Goal: Transaction & Acquisition: Book appointment/travel/reservation

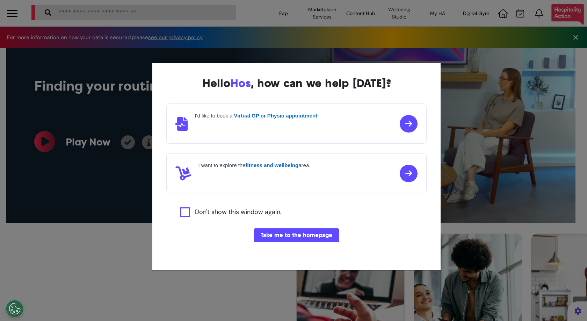
select select "**"
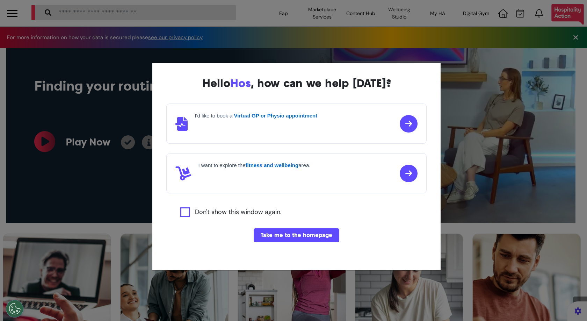
click at [251, 278] on div "Hello Hos , how can we help [DATE]? I'd like to book a Virtual GP or Physio app…" at bounding box center [293, 160] width 587 height 321
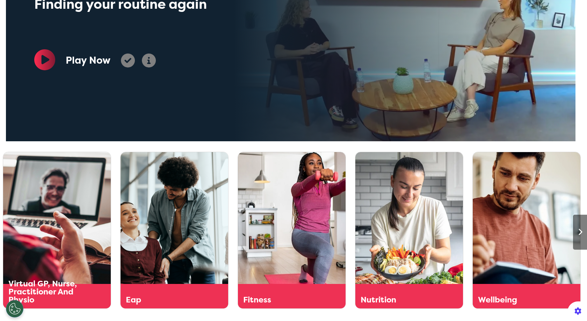
scroll to position [264, 0]
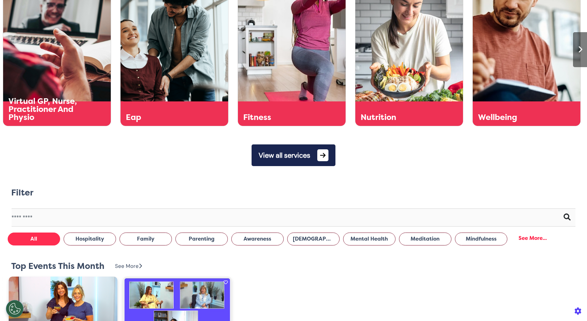
click at [69, 83] on div "Virtual GP, Nurse, Practitioner And Physio More Details" at bounding box center [149, 48] width 293 height 156
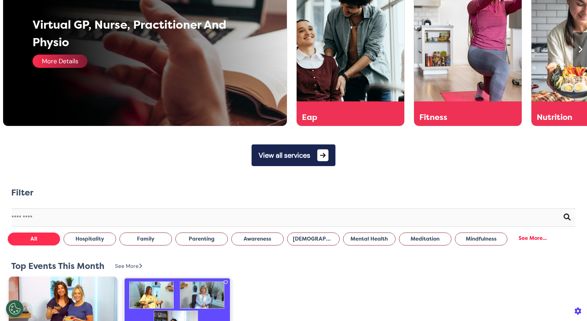
click at [74, 64] on div "More Details" at bounding box center [59, 60] width 55 height 13
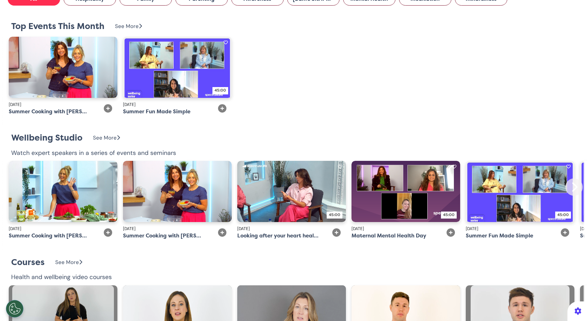
scroll to position [0, 0]
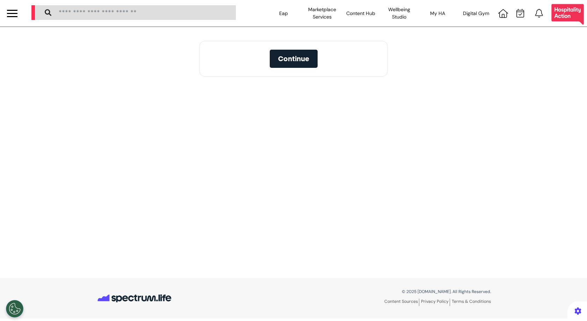
select select "**"
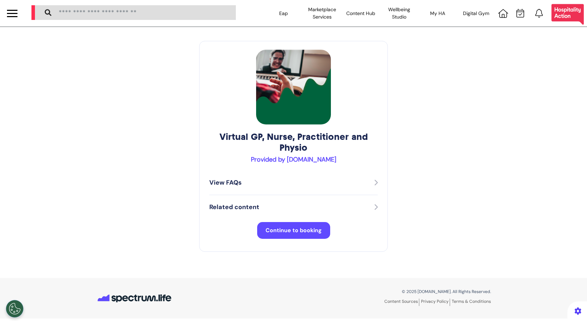
click at [294, 238] on button "Continue to booking" at bounding box center [293, 230] width 73 height 17
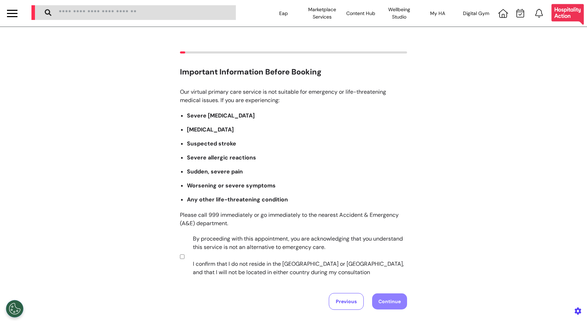
click at [286, 267] on label "By proceeding with this appointment, you are acknowledging that you understand …" at bounding box center [295, 255] width 219 height 42
click at [387, 292] on div "Our virtual primary care service is not suitable for emergency or life-threaten…" at bounding box center [293, 199] width 227 height 222
click at [387, 296] on button "Continue" at bounding box center [389, 301] width 35 height 16
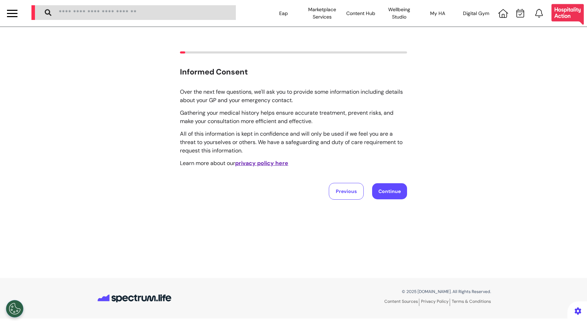
click at [410, 195] on div "Informed Consent Over the next few questions, we'll ask you to provide some inf…" at bounding box center [293, 125] width 587 height 148
click at [403, 198] on button "Continue" at bounding box center [389, 191] width 35 height 16
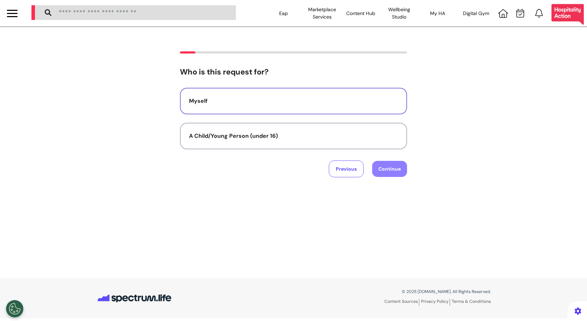
click at [299, 101] on div "Myself" at bounding box center [293, 101] width 209 height 8
click at [379, 167] on button "Continue" at bounding box center [389, 169] width 35 height 16
select select "******"
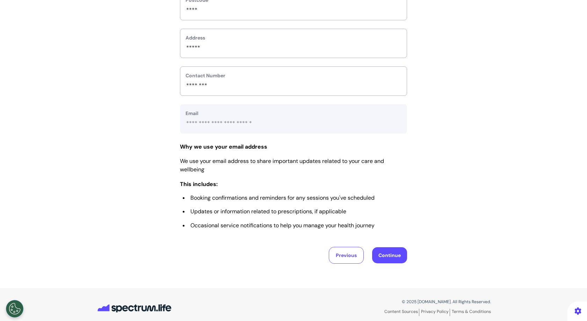
scroll to position [263, 0]
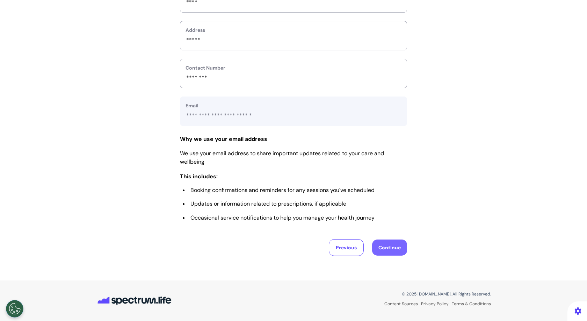
click at [386, 248] on button "Continue" at bounding box center [389, 247] width 35 height 16
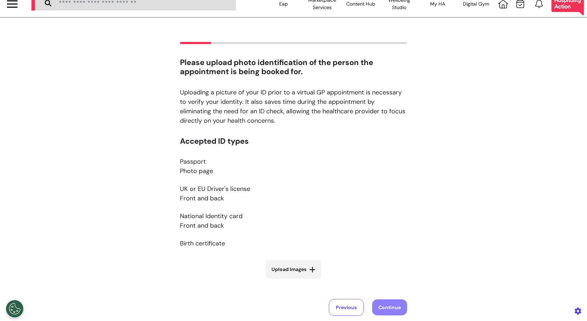
scroll to position [0, 0]
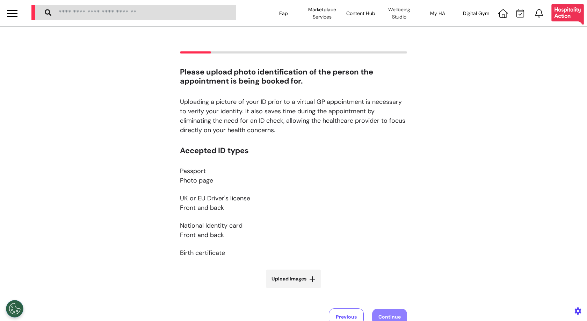
click at [12, 15] on div at bounding box center [12, 14] width 10 height 12
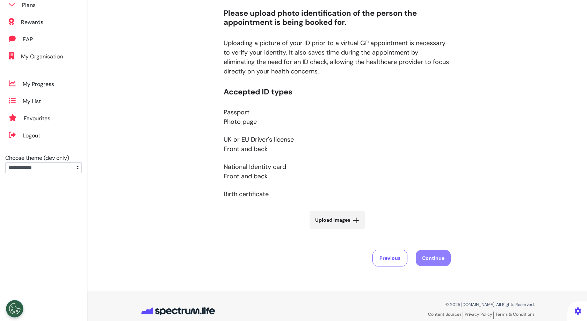
scroll to position [68, 0]
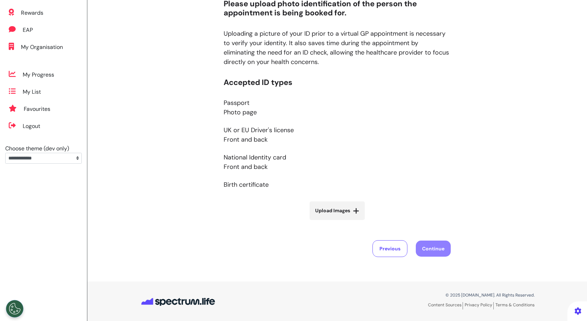
click at [334, 210] on span "Upload Images" at bounding box center [332, 210] width 35 height 7
click at [334, 221] on input "Upload Images" at bounding box center [337, 224] width 83 height 7
type input "**********"
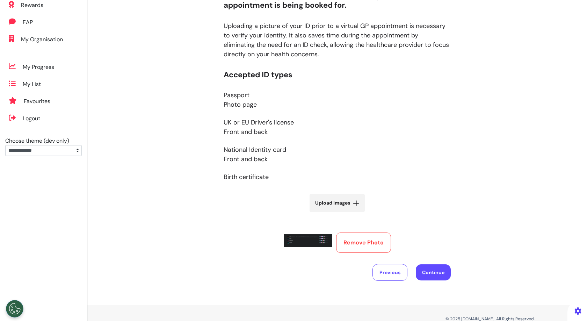
scroll to position [100, 0]
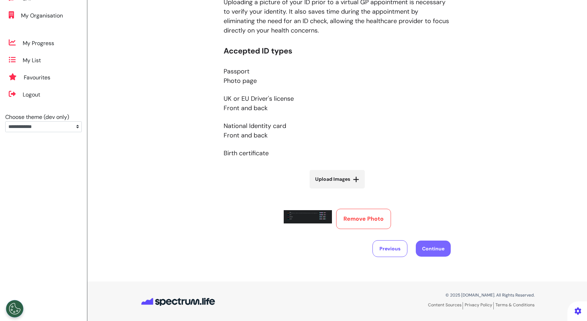
click at [430, 249] on button "Continue" at bounding box center [433, 248] width 35 height 16
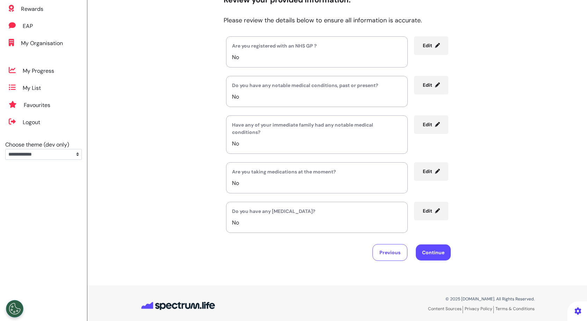
scroll to position [77, 0]
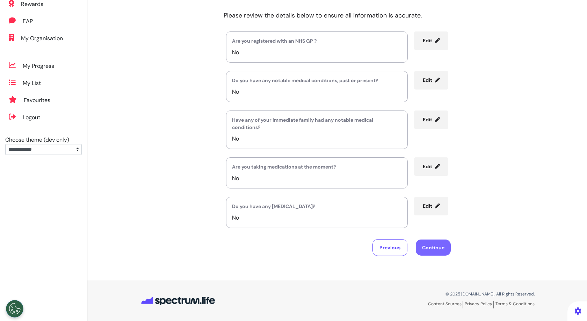
click at [425, 248] on button "Continue" at bounding box center [433, 247] width 35 height 16
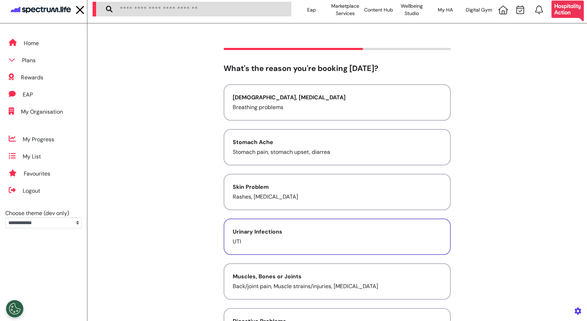
scroll to position [0, 0]
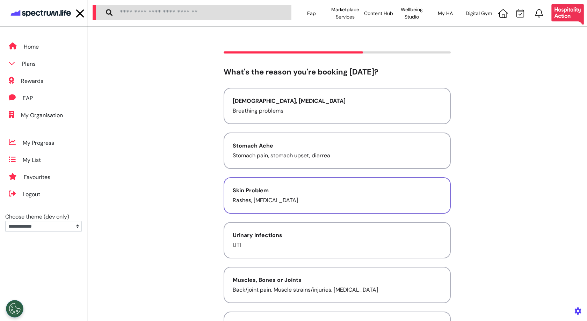
click at [251, 188] on div "Skin Problem" at bounding box center [337, 190] width 209 height 8
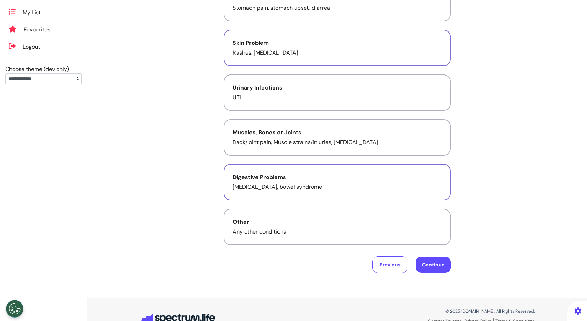
scroll to position [155, 0]
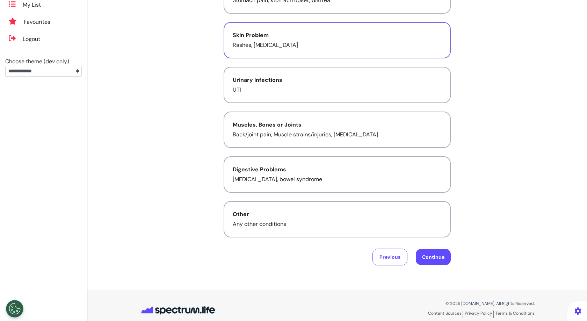
click at [423, 240] on div "Asthma, Cold and Flu Breathing problems Stomach Ache Stomach pain, stomach upse…" at bounding box center [337, 99] width 227 height 333
click at [425, 251] on button "Continue" at bounding box center [433, 257] width 35 height 16
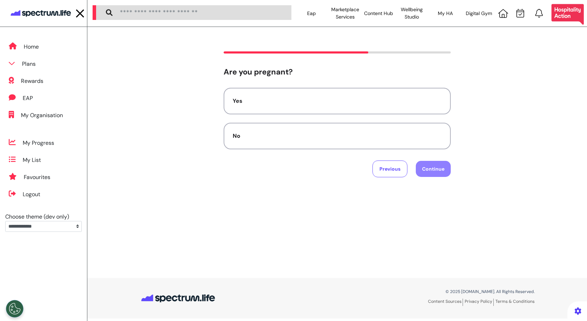
scroll to position [0, 0]
click at [323, 130] on button "No" at bounding box center [337, 136] width 227 height 27
click at [399, 139] on button "No" at bounding box center [337, 136] width 227 height 27
click at [431, 174] on button "Continue" at bounding box center [433, 169] width 35 height 16
click at [307, 92] on div at bounding box center [337, 111] width 227 height 46
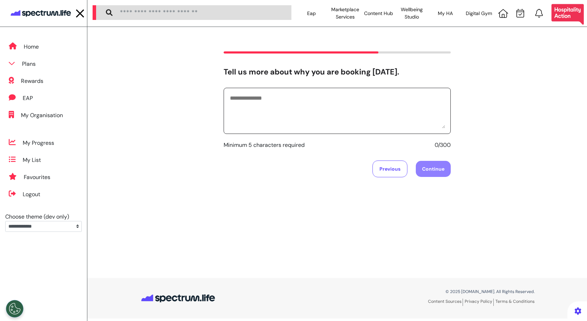
click at [311, 102] on textarea at bounding box center [337, 110] width 216 height 35
type textarea "********"
click at [429, 175] on button "Continue" at bounding box center [433, 169] width 35 height 16
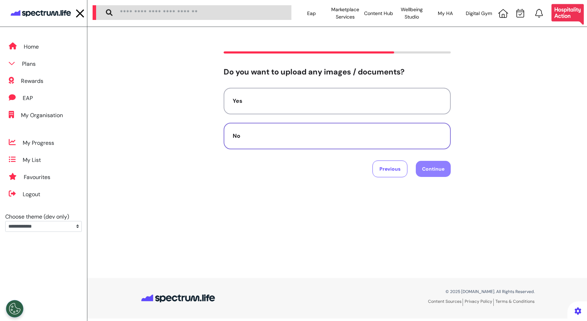
click at [329, 143] on button "No" at bounding box center [337, 136] width 227 height 27
click at [443, 170] on button "Continue" at bounding box center [433, 169] width 35 height 16
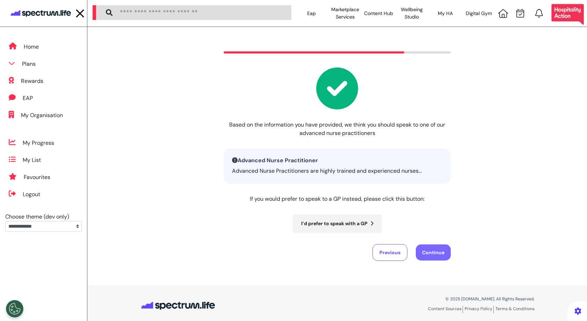
click at [441, 248] on button "Continue" at bounding box center [433, 252] width 35 height 16
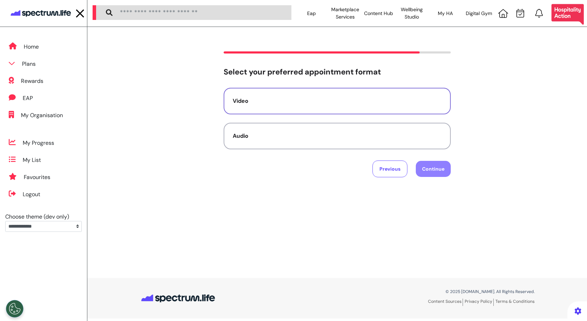
click at [344, 96] on button "Video" at bounding box center [337, 101] width 227 height 27
click at [434, 168] on button "Continue" at bounding box center [433, 169] width 35 height 16
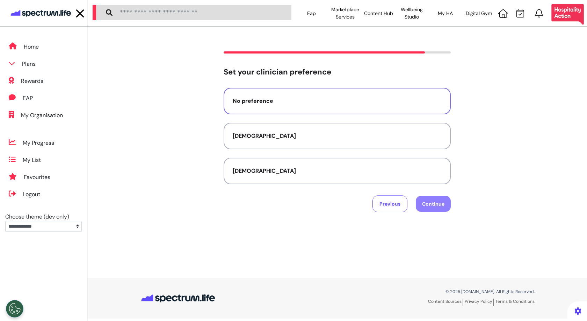
click at [354, 106] on button "No preference" at bounding box center [337, 101] width 227 height 27
click at [286, 106] on button "No preference" at bounding box center [337, 101] width 227 height 27
click at [448, 199] on button "Continue" at bounding box center [433, 204] width 35 height 16
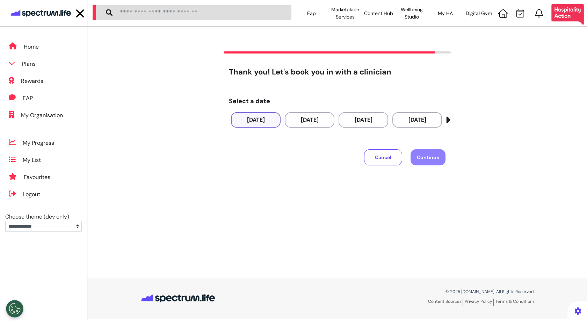
click at [260, 117] on button "17 Sep 2025" at bounding box center [256, 119] width 50 height 15
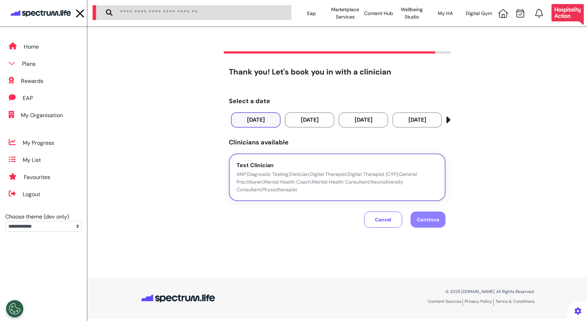
click at [350, 170] on p "ANP;Diagnostic Testing;Dietician;Digital Therapist;Digital Therapist (CYP);Gene…" at bounding box center [336, 181] width 201 height 23
click at [435, 226] on button "Continue" at bounding box center [427, 219] width 35 height 16
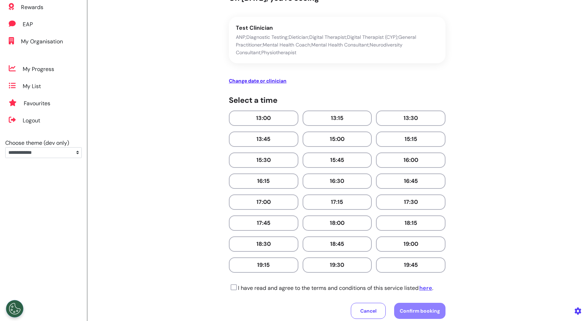
scroll to position [156, 0]
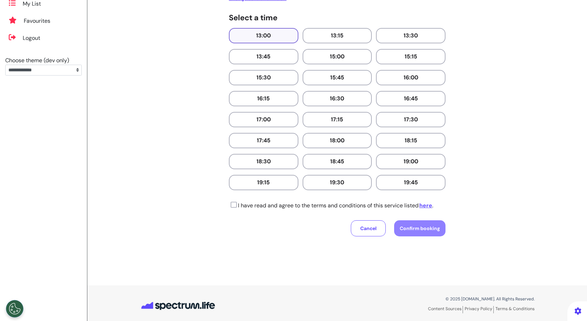
click at [253, 35] on button "13:00" at bounding box center [264, 35] width 70 height 15
click at [233, 201] on icon at bounding box center [233, 204] width 8 height 7
click at [421, 225] on span "Confirm booking" at bounding box center [420, 228] width 40 height 6
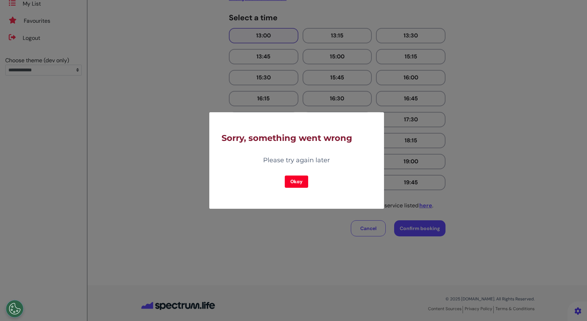
click at [302, 183] on button "Okay" at bounding box center [296, 181] width 23 height 12
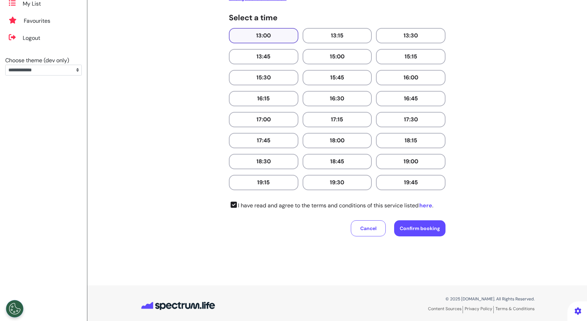
click at [428, 202] on link "here" at bounding box center [425, 205] width 14 height 7
